Goal: Find contact information: Find contact information

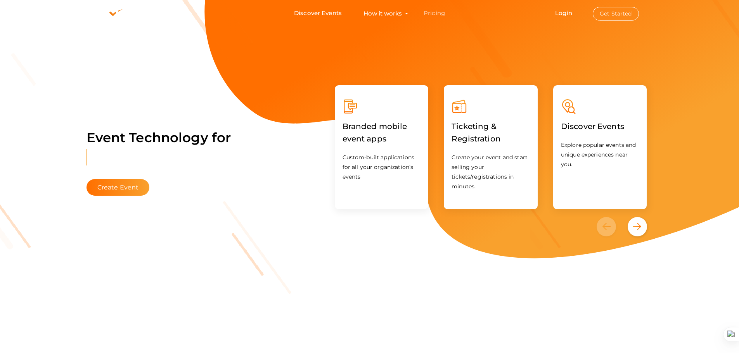
click at [432, 14] on link "Pricing" at bounding box center [433, 13] width 21 height 14
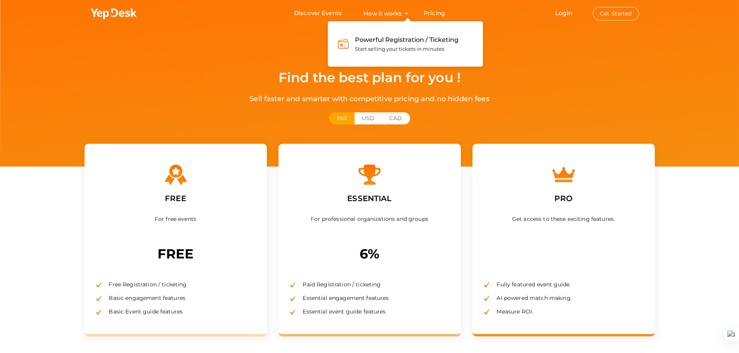
click at [401, 14] on button "How it works Powerful Registration / Ticketing Start selling your tickets in mi…" at bounding box center [382, 13] width 43 height 14
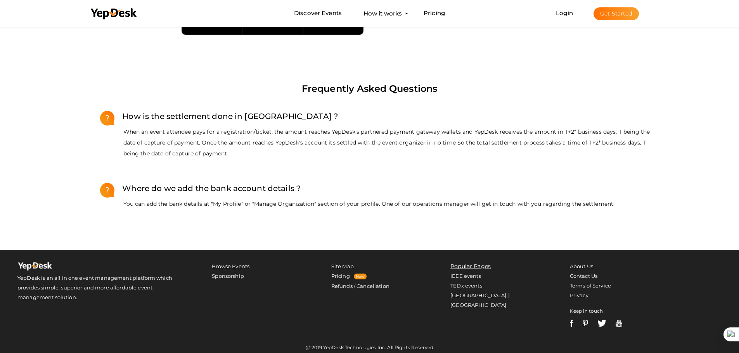
scroll to position [637, 0]
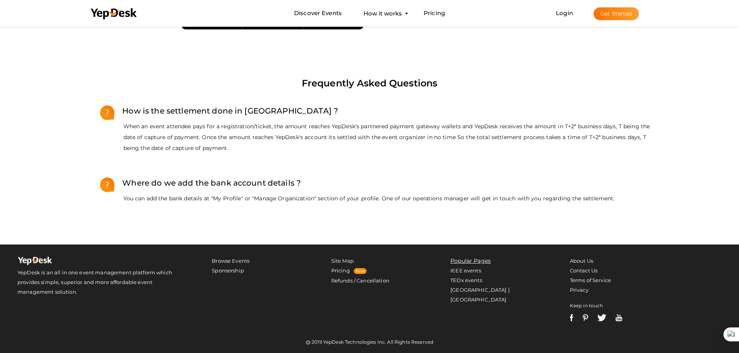
click at [580, 275] on li "Contact Us" at bounding box center [616, 271] width 92 height 10
click at [584, 269] on link "Contact Us" at bounding box center [584, 271] width 28 height 6
